Goal: Check status: Check status

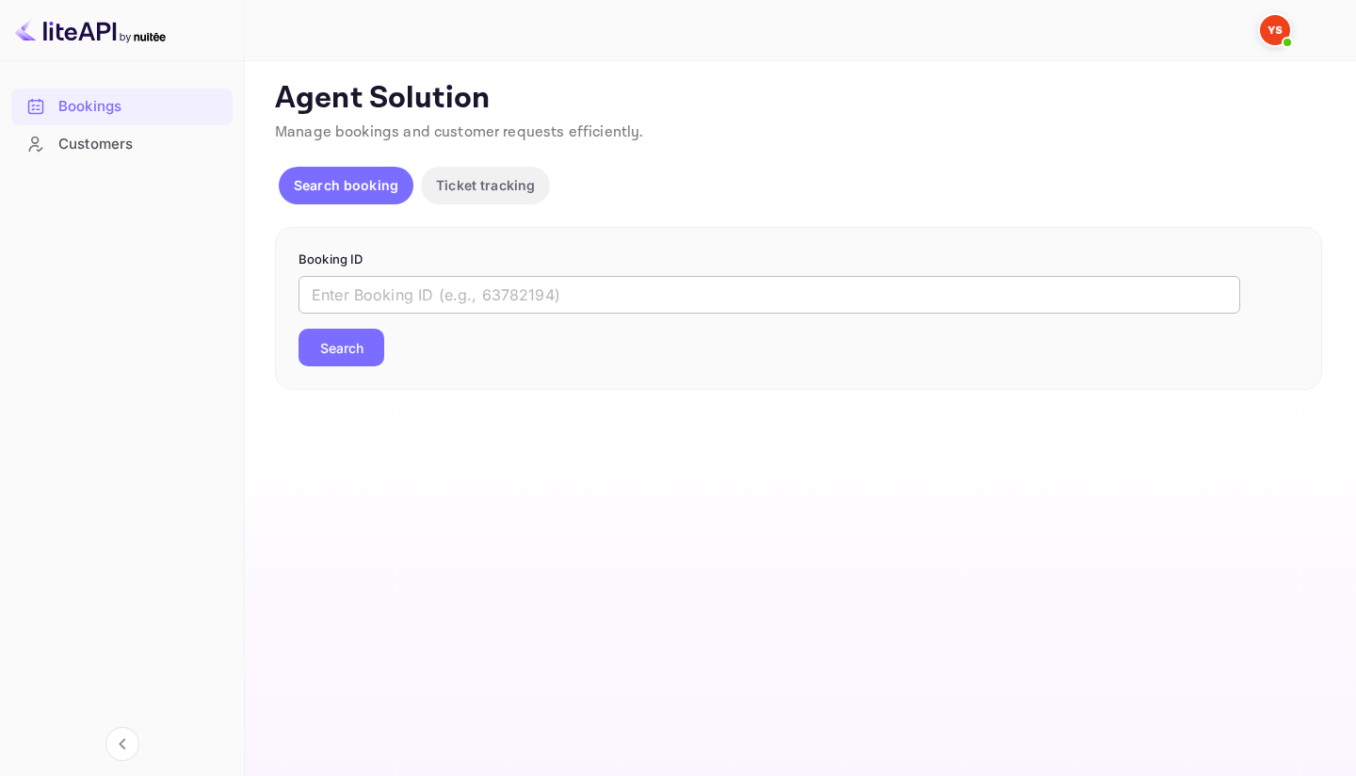
click at [519, 301] on input "text" at bounding box center [770, 295] width 942 height 38
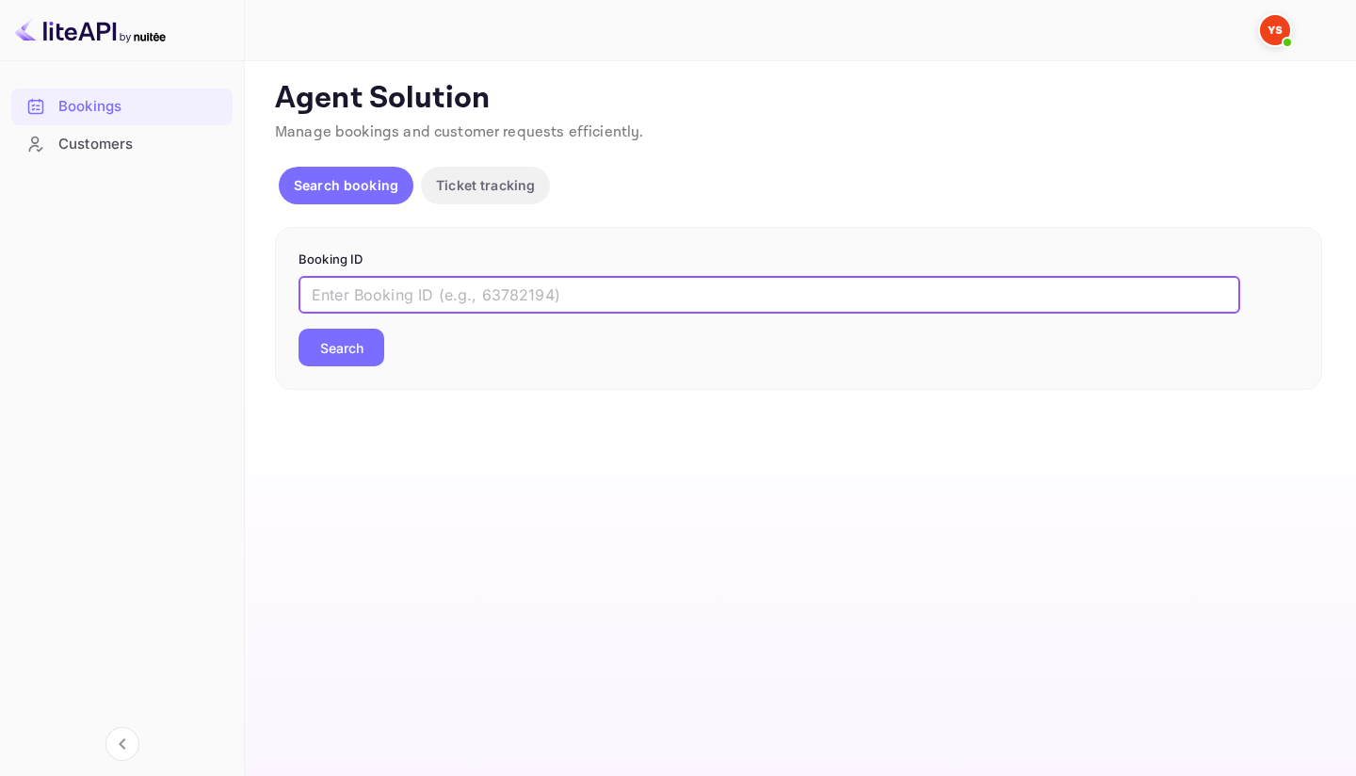
paste input "7682898"
type input "7682898"
click at [299, 329] on button "Search" at bounding box center [342, 348] width 86 height 38
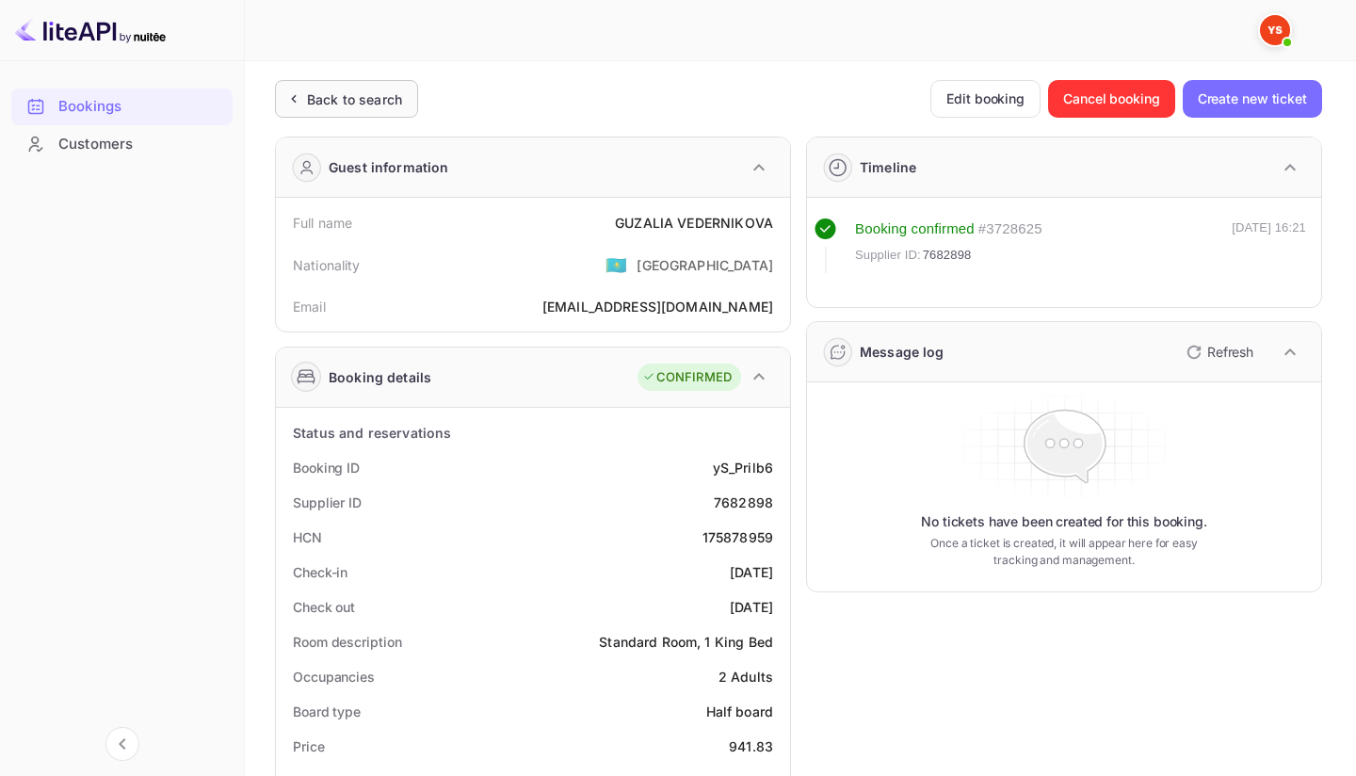
click at [351, 109] on div "Back to search" at bounding box center [346, 99] width 143 height 38
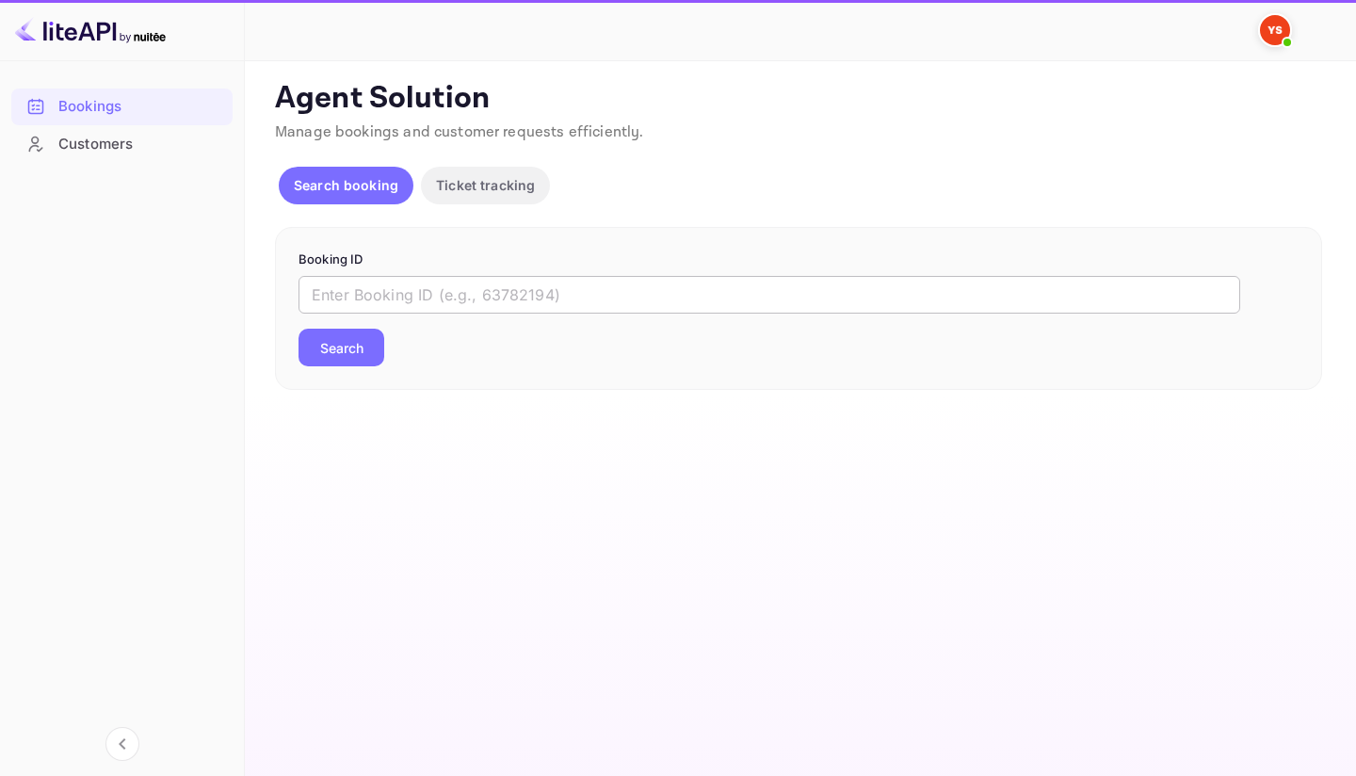
click at [395, 295] on input "text" at bounding box center [770, 295] width 942 height 38
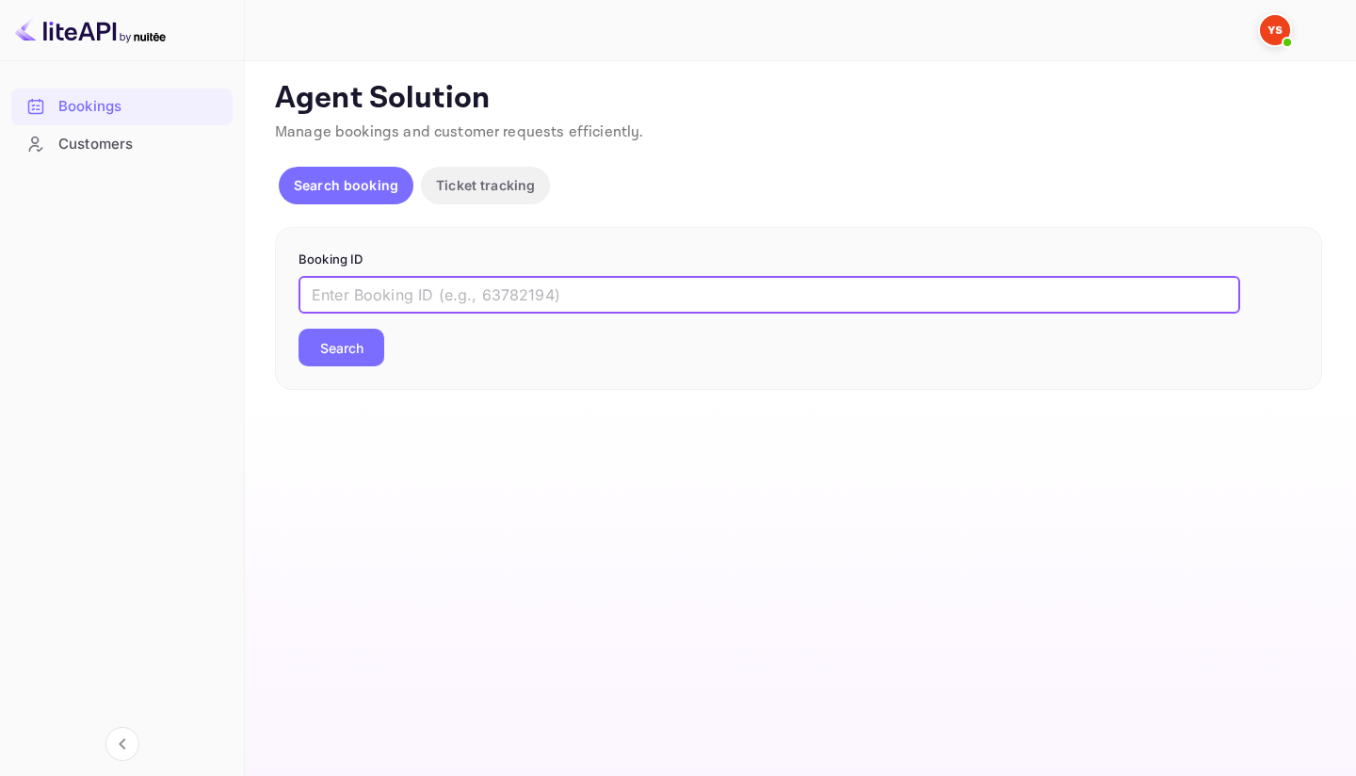
paste input "9677152"
type input "9677152"
click at [299, 329] on button "Search" at bounding box center [342, 348] width 86 height 38
